Goal: Task Accomplishment & Management: Manage account settings

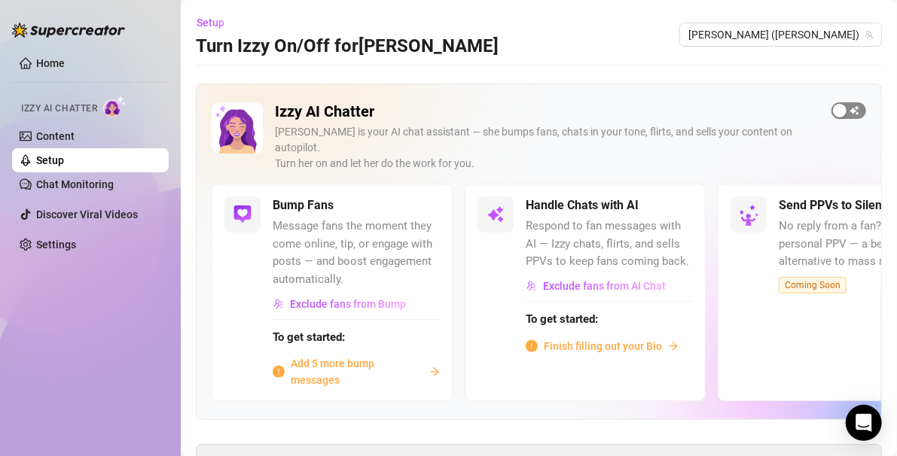
click at [840, 109] on span "button" at bounding box center [848, 110] width 35 height 17
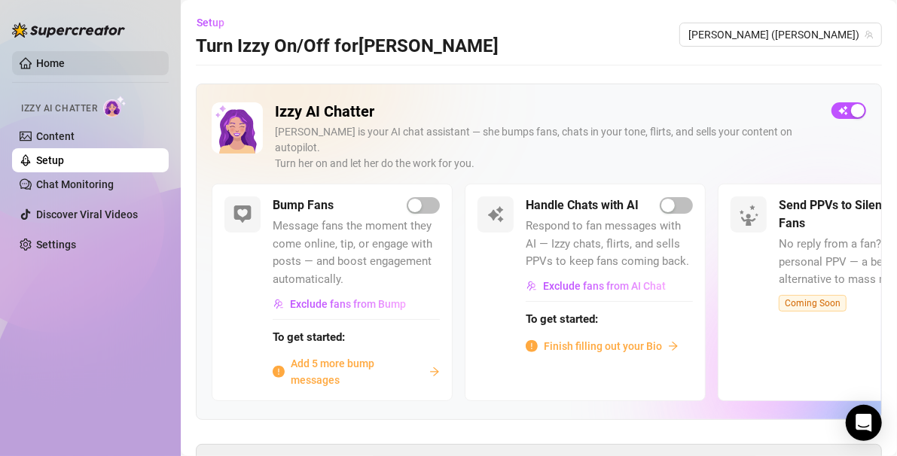
click at [36, 57] on link "Home" at bounding box center [50, 63] width 29 height 12
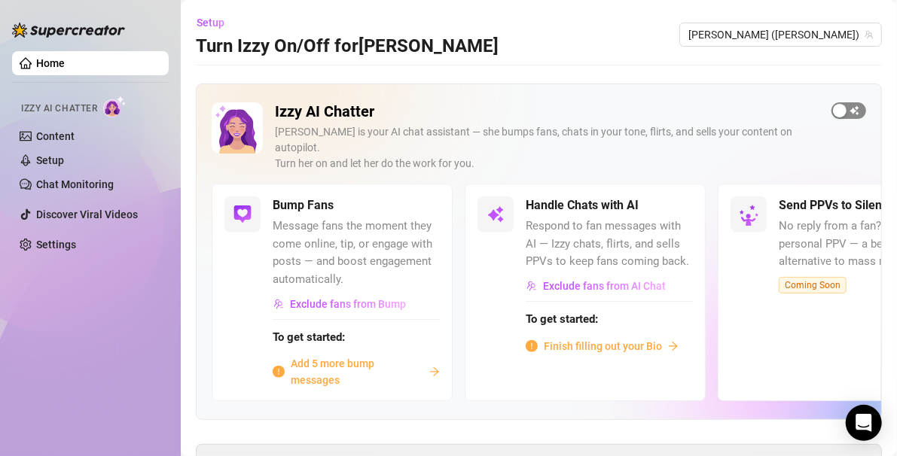
click at [833, 110] on div "button" at bounding box center [840, 111] width 14 height 14
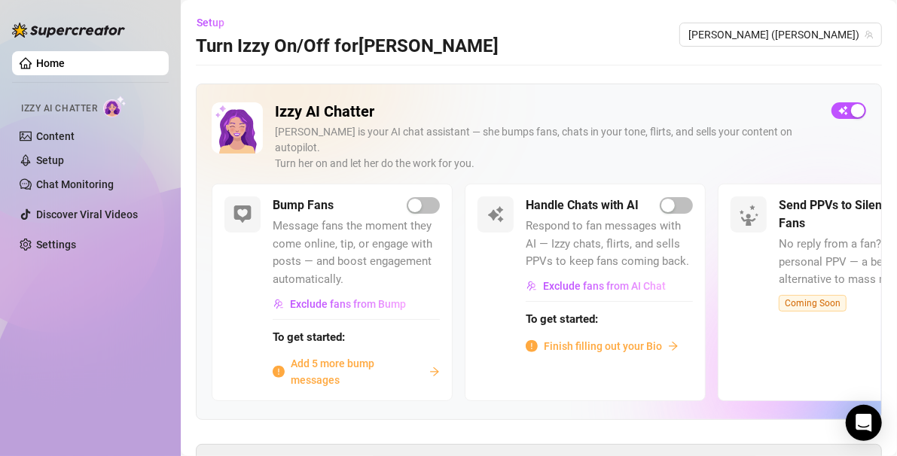
scroll to position [52, 0]
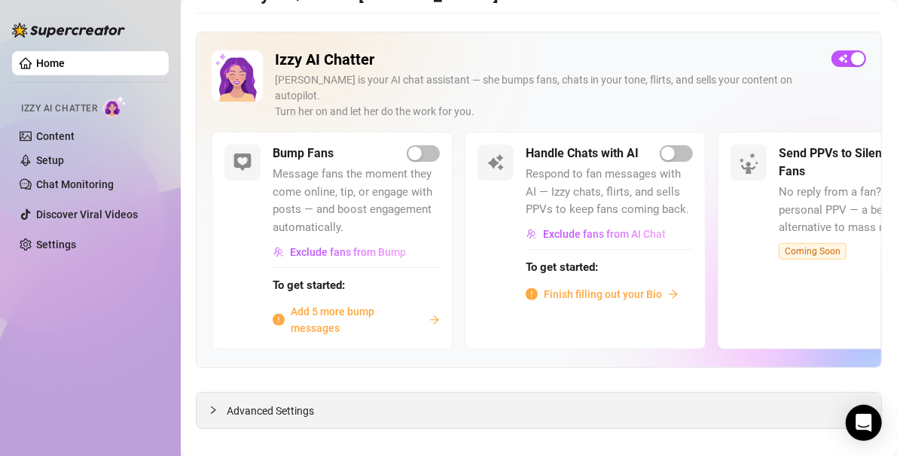
click at [341, 396] on div "Advanced Settings" at bounding box center [538, 410] width 684 height 35
click at [669, 147] on div "button" at bounding box center [668, 154] width 14 height 14
